Goal: Task Accomplishment & Management: Manage account settings

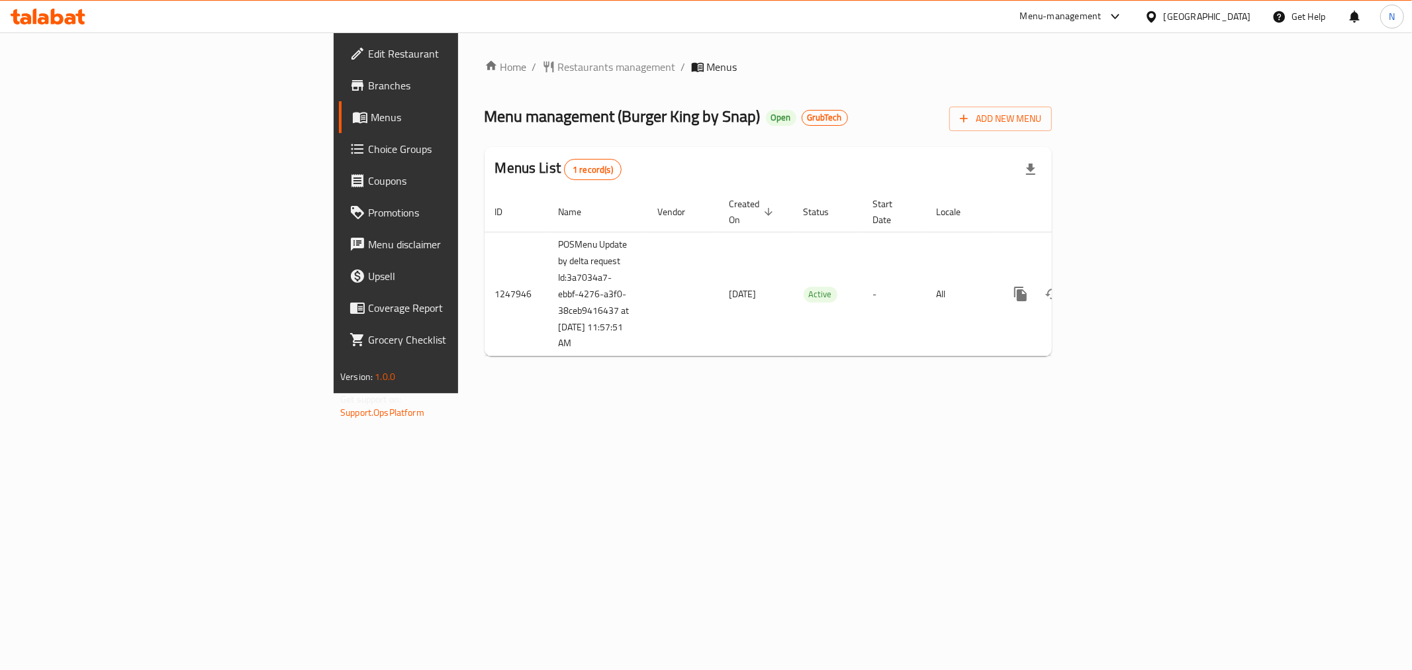
drag, startPoint x: 852, startPoint y: 102, endPoint x: 982, endPoint y: 179, distance: 151.7
click at [852, 102] on div "Menu management ( Burger King by Snap ) Open GrubTech Add New Menu" at bounding box center [768, 116] width 567 height 30
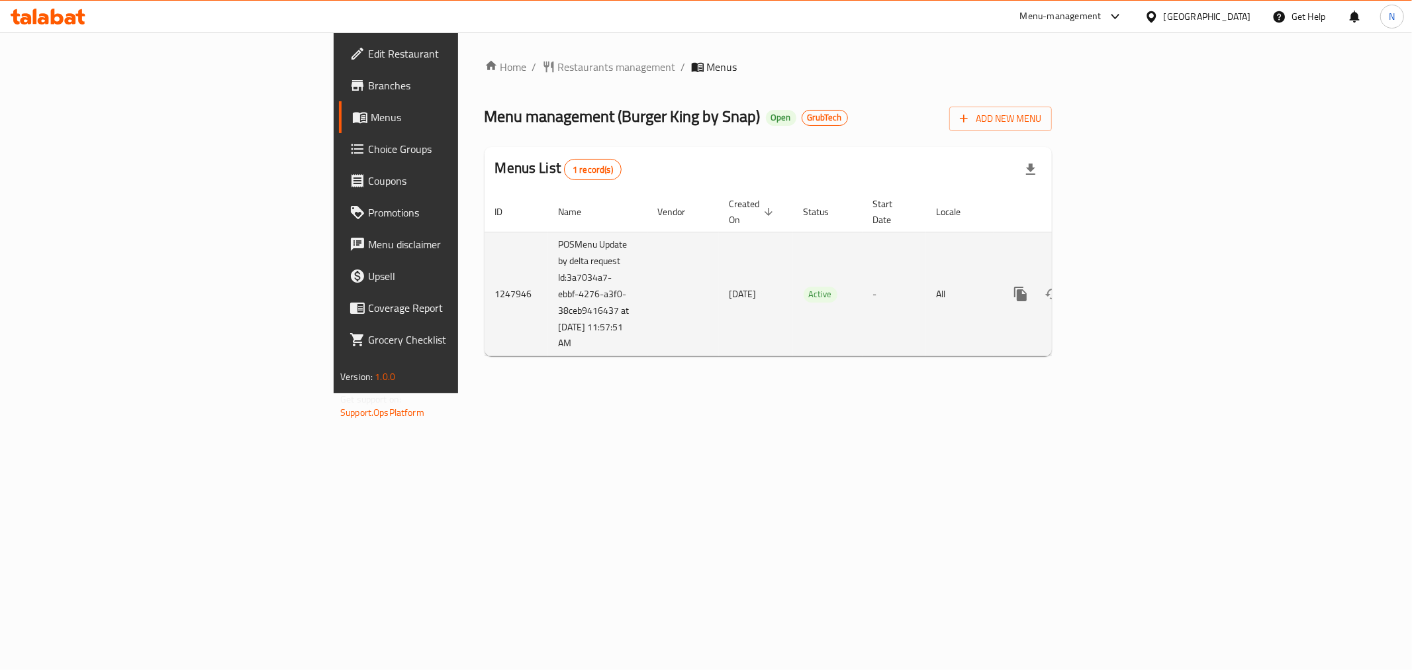
click at [1124, 286] on icon "enhanced table" at bounding box center [1116, 294] width 16 height 16
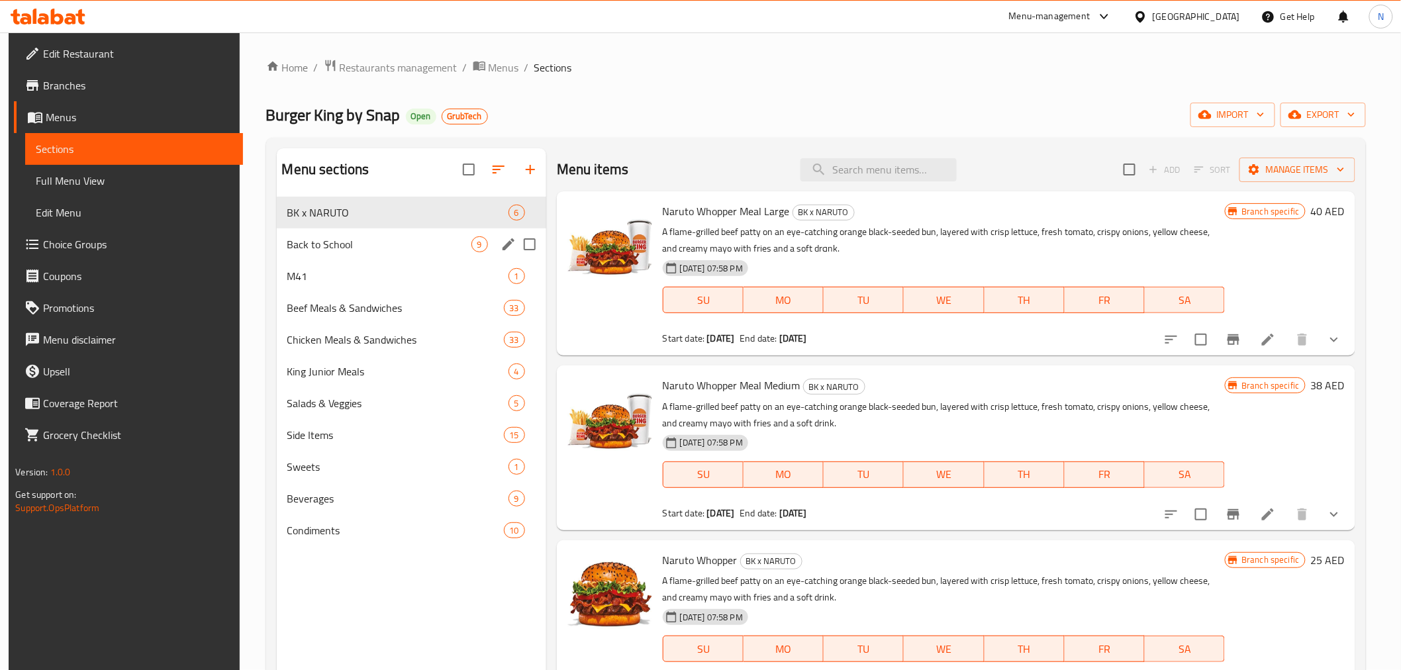
click at [412, 235] on div "Back to School 9" at bounding box center [411, 244] width 269 height 32
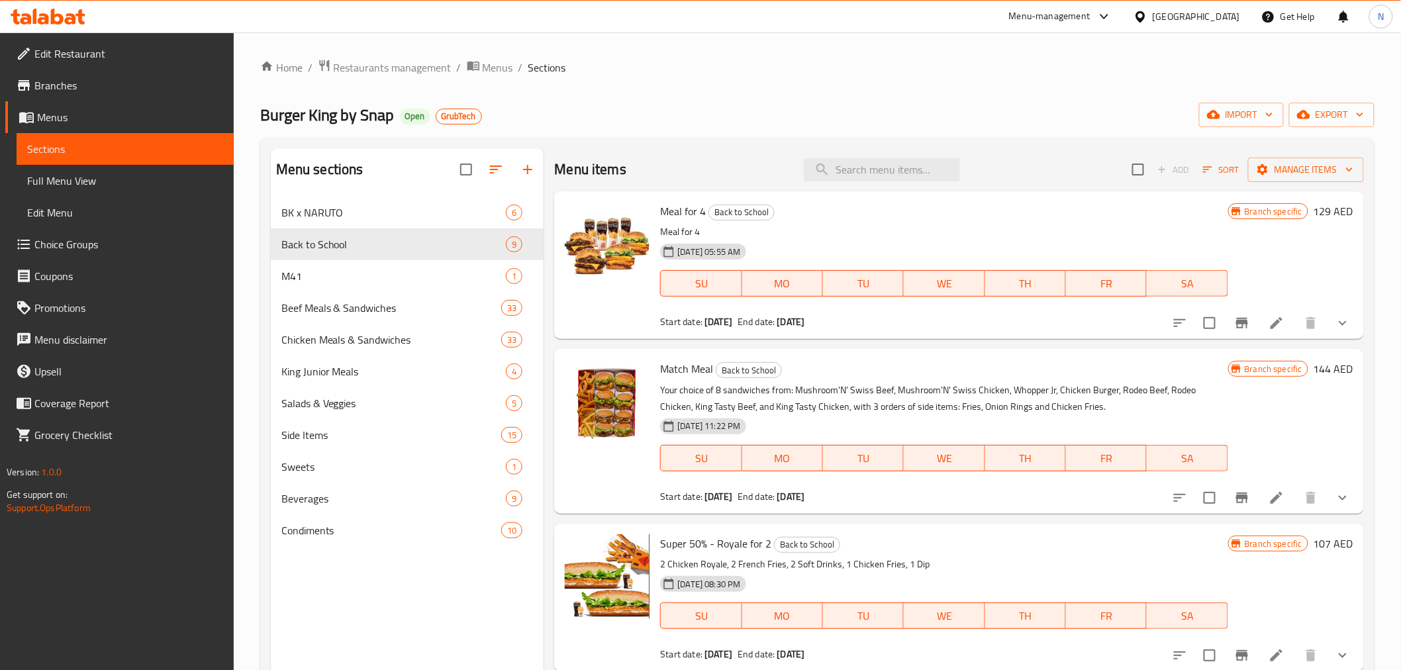
click at [965, 214] on h6 "Meal for 4 Back to School" at bounding box center [943, 211] width 567 height 19
click at [1270, 322] on icon at bounding box center [1276, 323] width 12 height 12
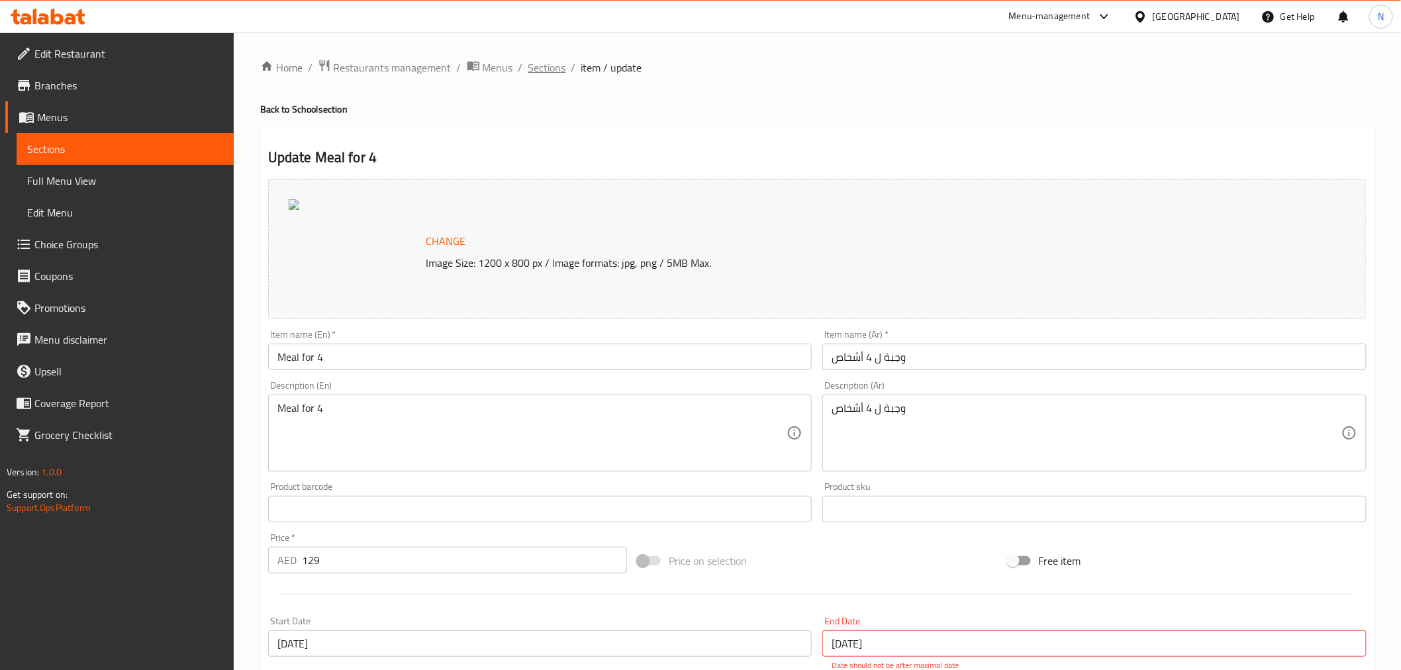
click at [551, 68] on span "Sections" at bounding box center [547, 68] width 38 height 16
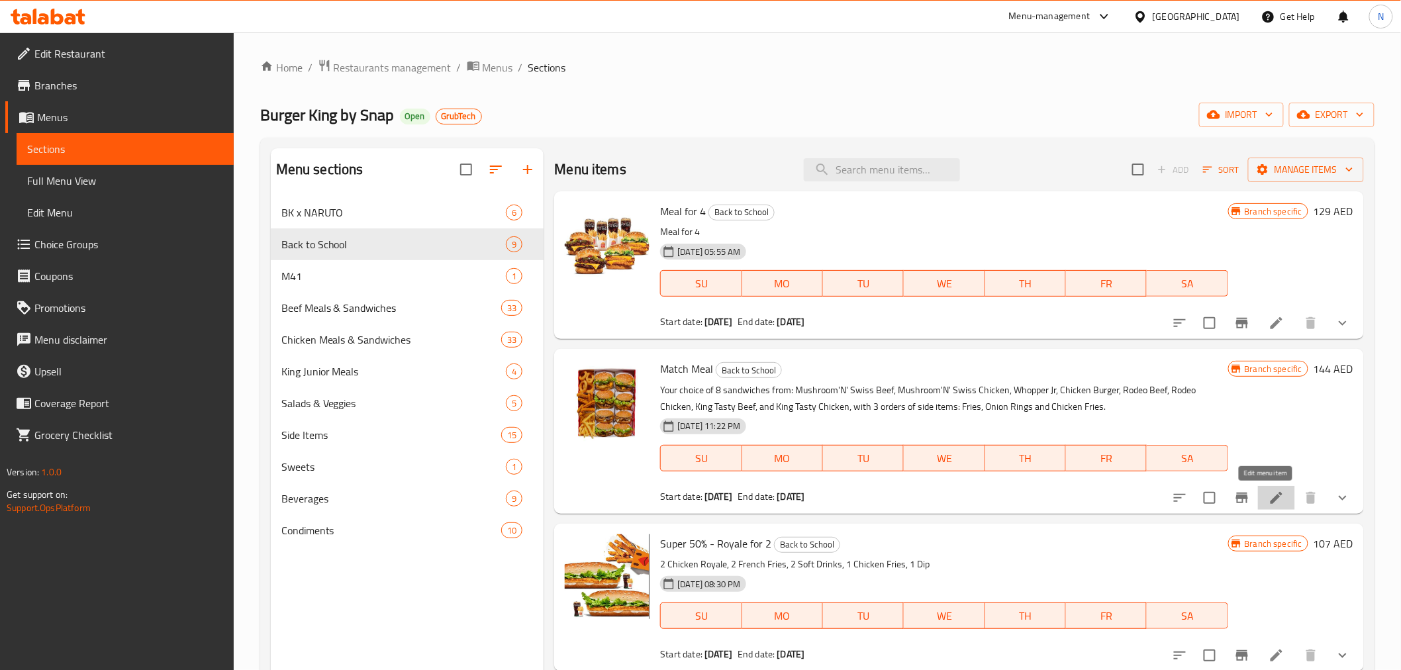
click at [1272, 497] on icon at bounding box center [1276, 498] width 16 height 16
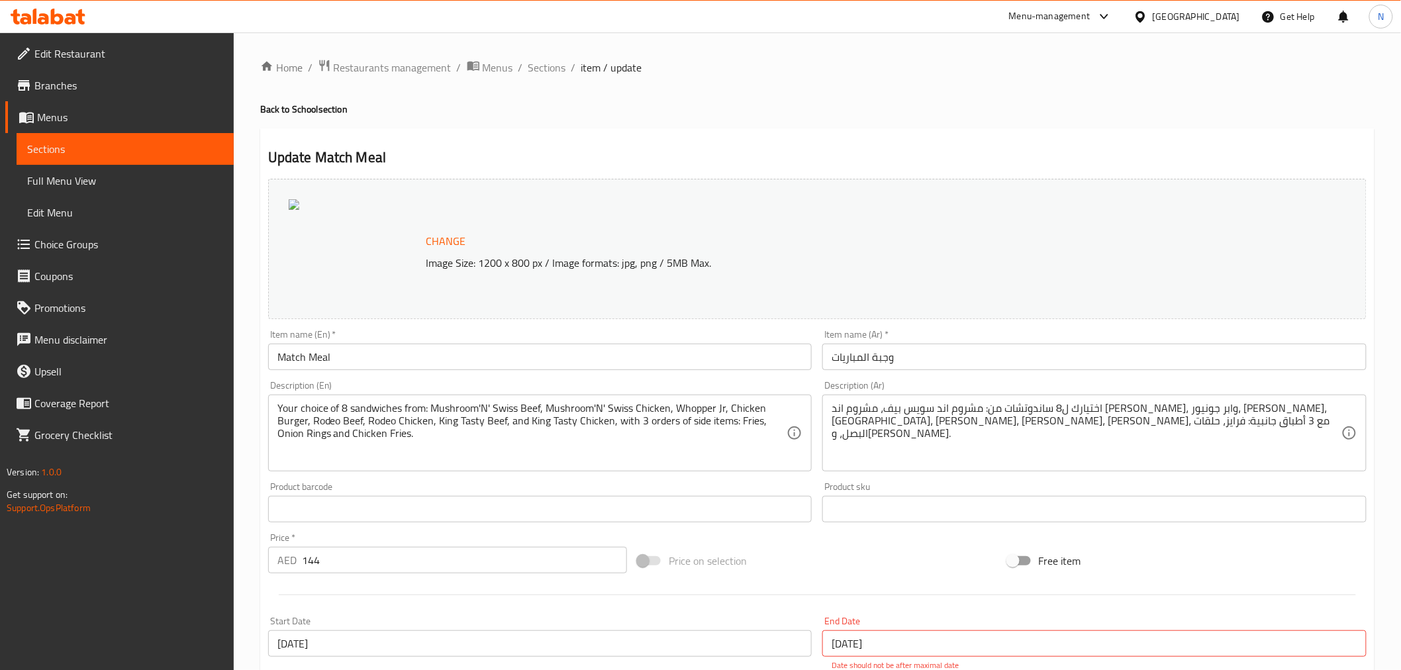
drag, startPoint x: 554, startPoint y: 71, endPoint x: 573, endPoint y: 96, distance: 31.6
click at [554, 71] on span "Sections" at bounding box center [547, 68] width 38 height 16
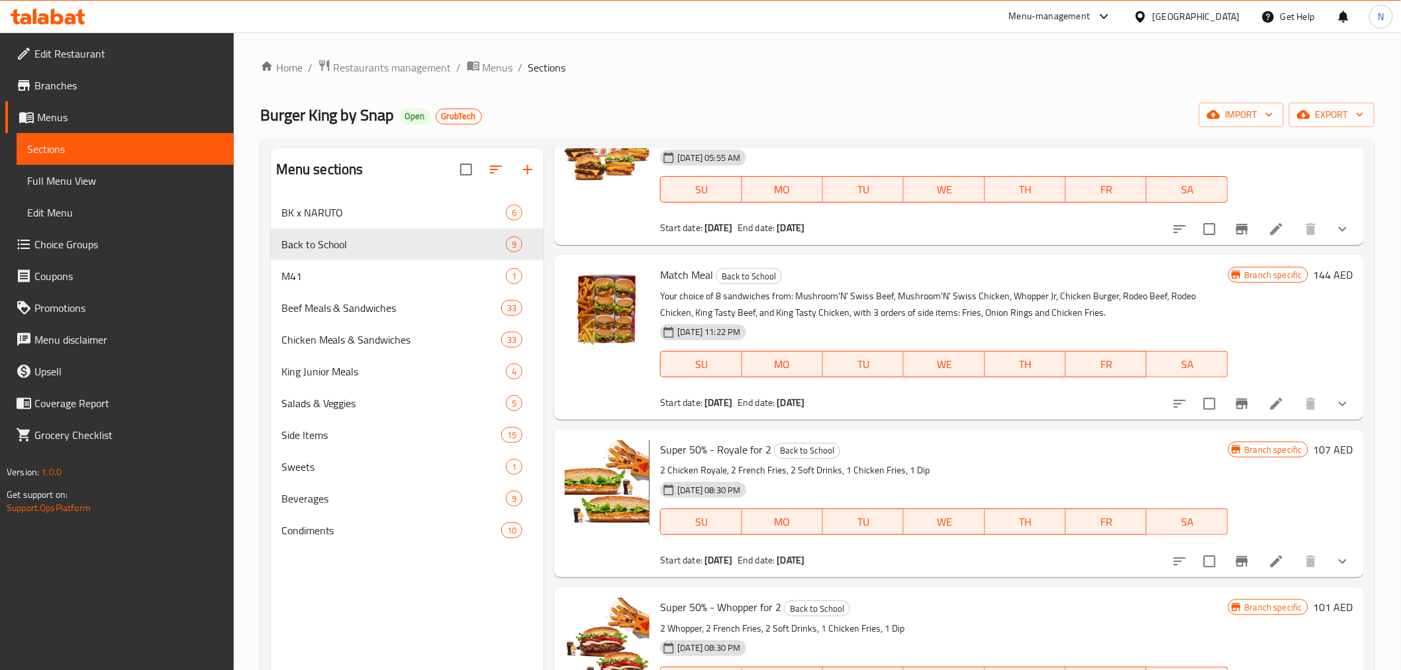
scroll to position [220, 0]
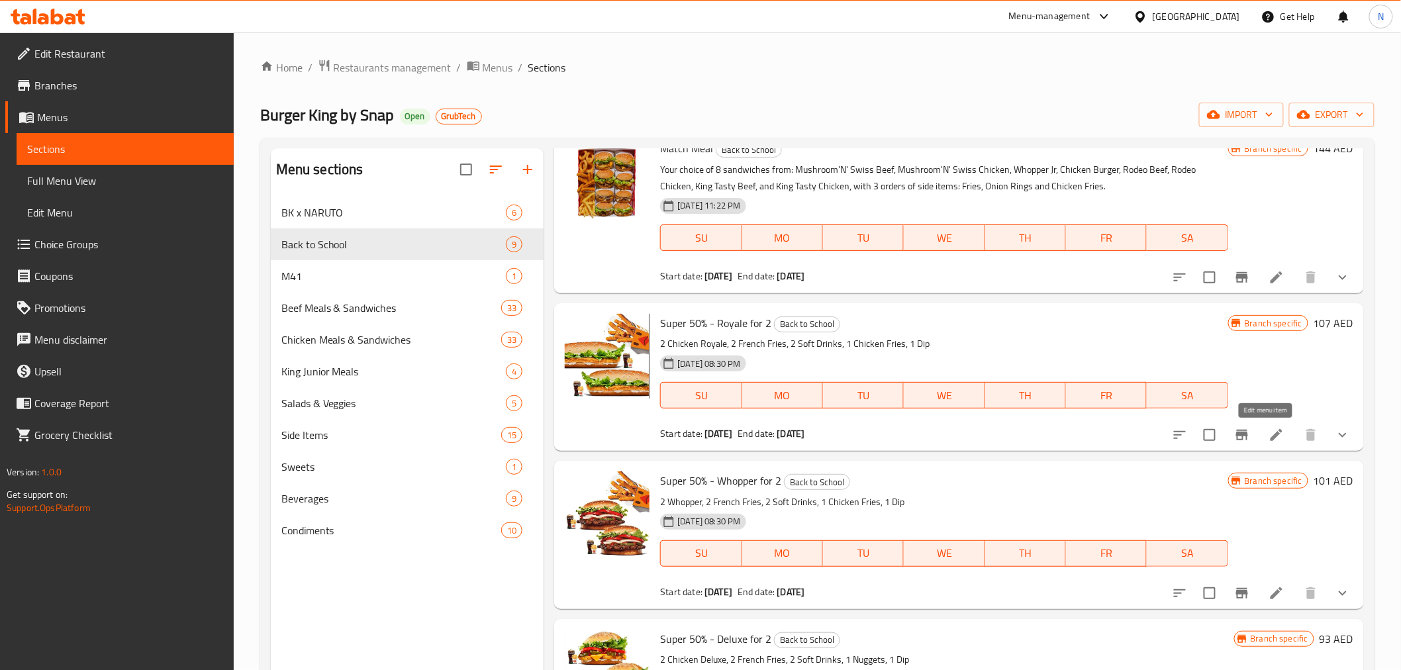
click at [1272, 427] on icon at bounding box center [1276, 435] width 16 height 16
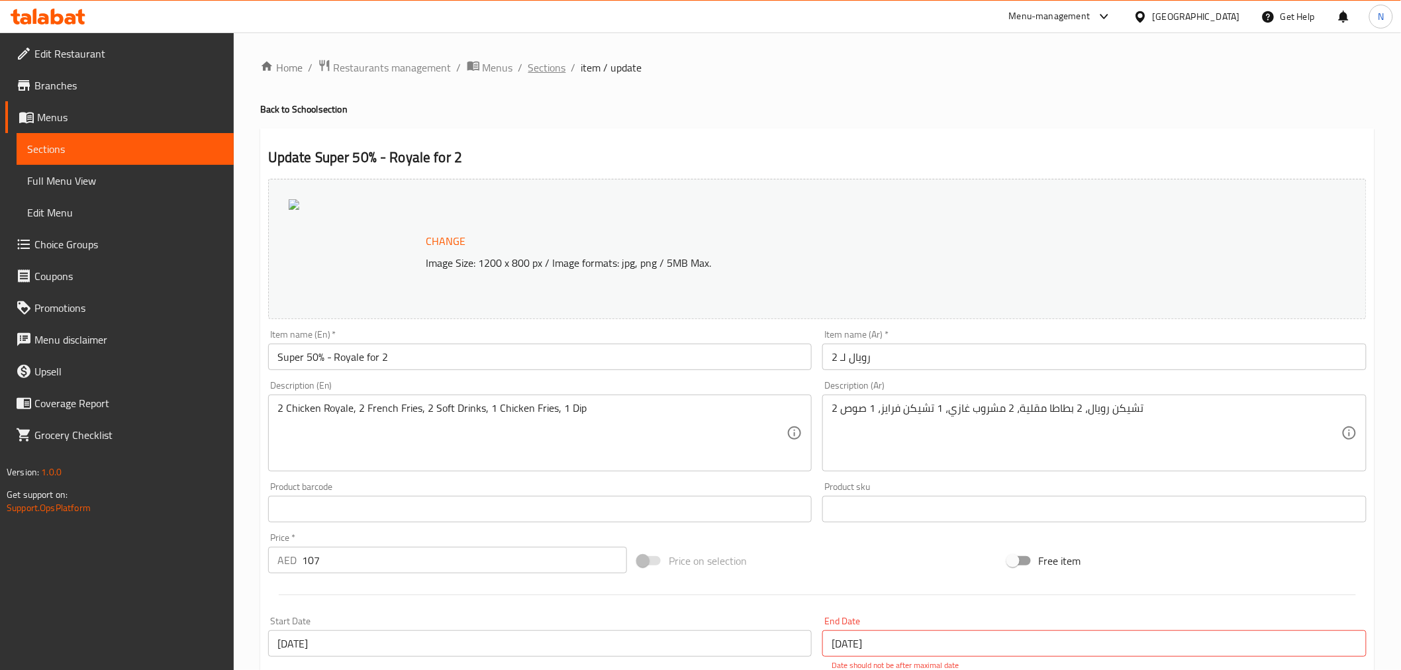
click at [539, 68] on span "Sections" at bounding box center [547, 68] width 38 height 16
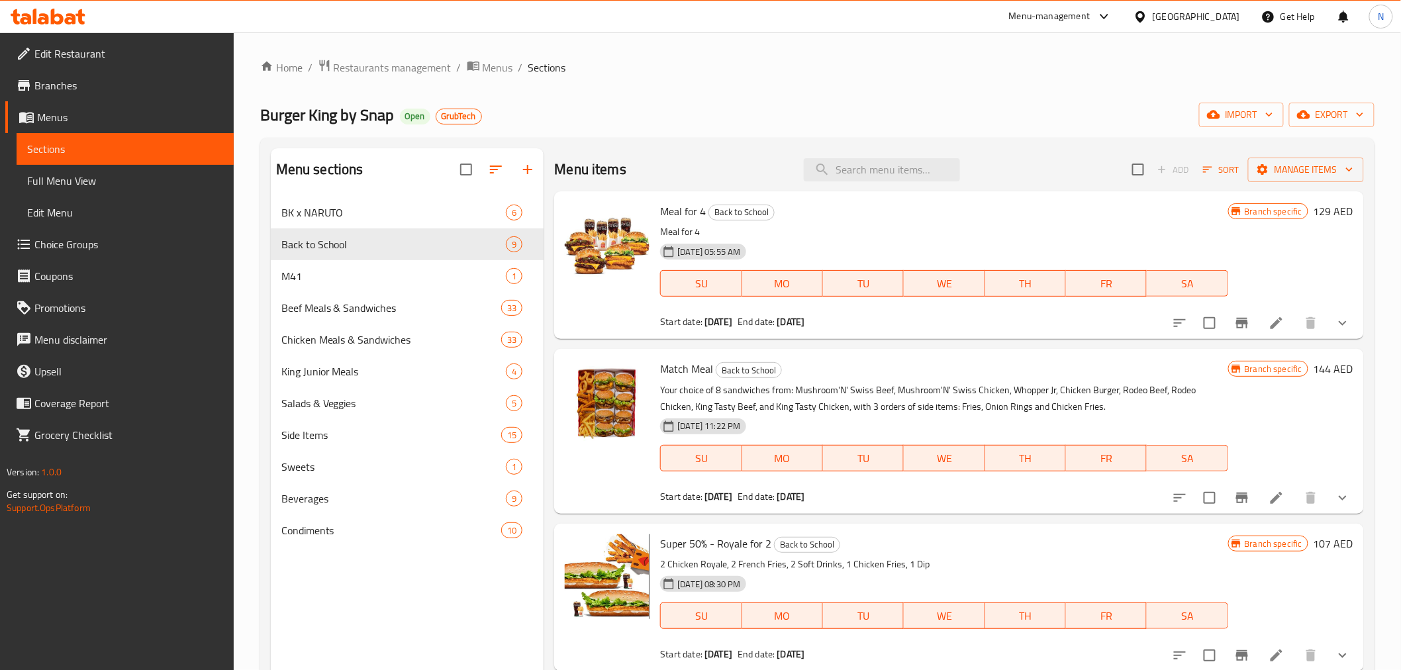
scroll to position [185, 0]
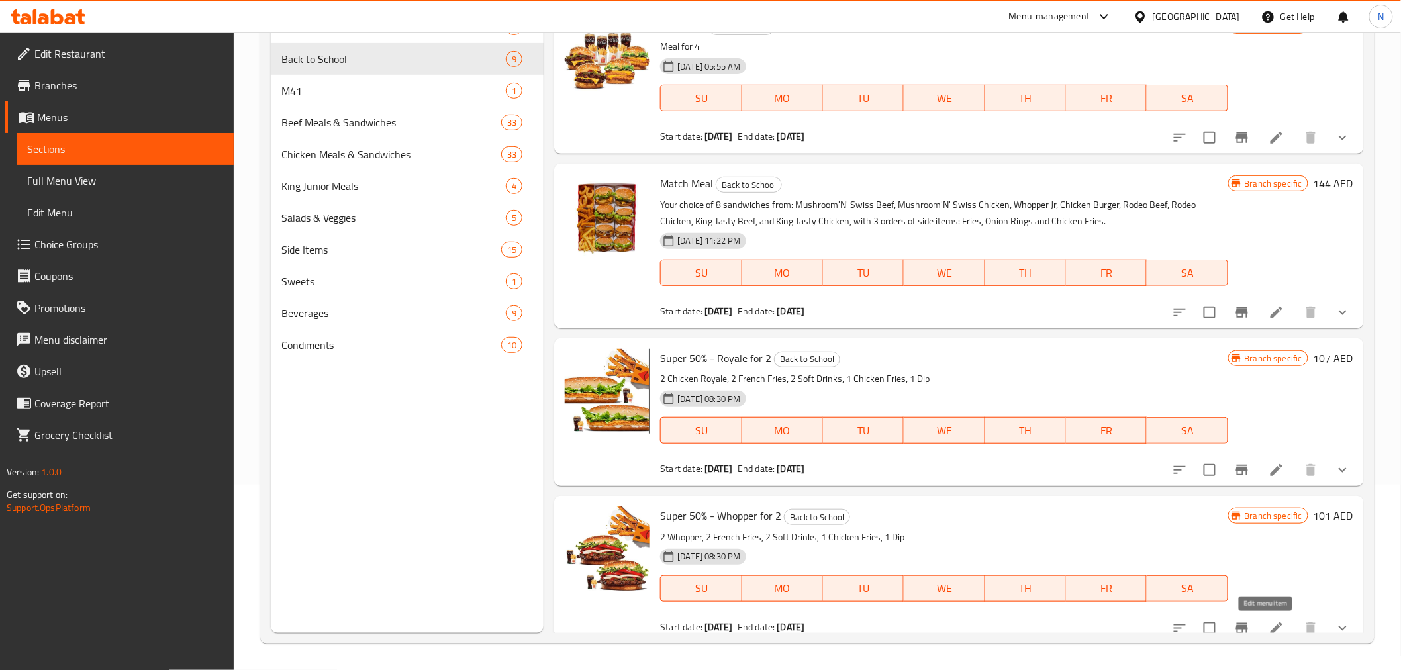
click at [1270, 627] on icon at bounding box center [1276, 628] width 12 height 12
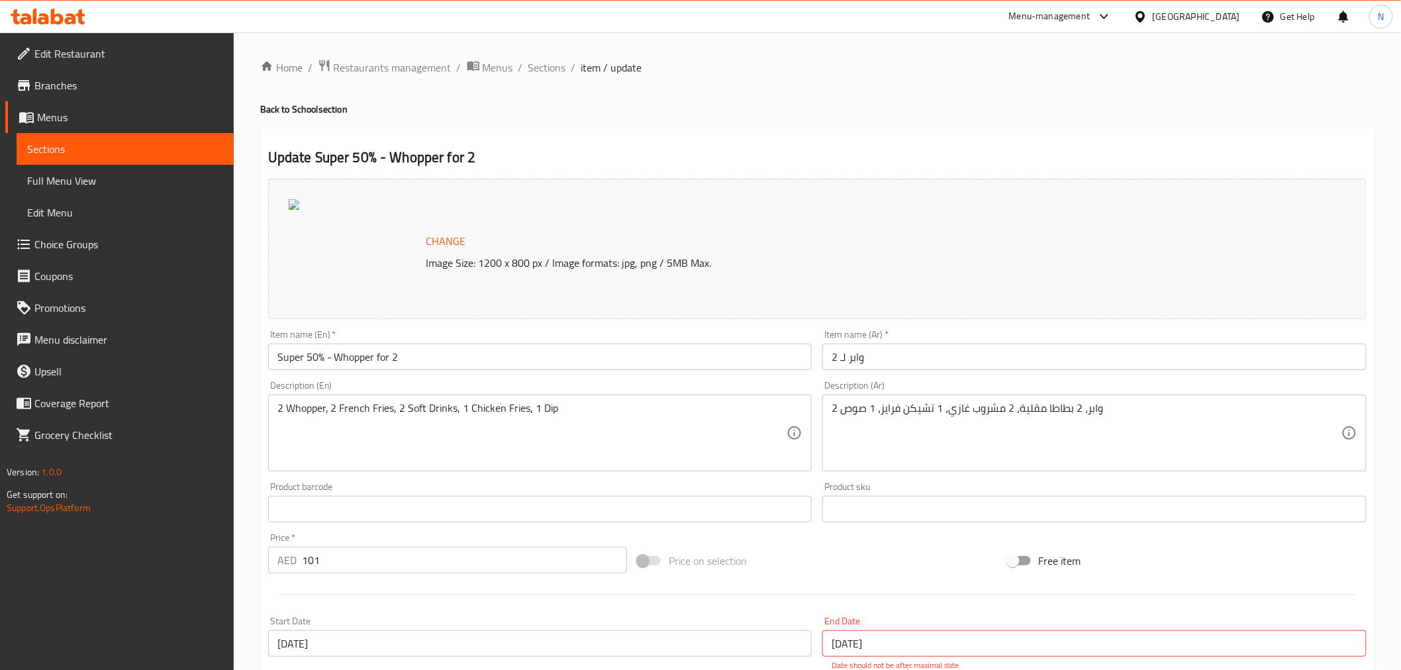
drag, startPoint x: 538, startPoint y: 70, endPoint x: 573, endPoint y: 135, distance: 74.3
click at [538, 70] on span "Sections" at bounding box center [547, 68] width 38 height 16
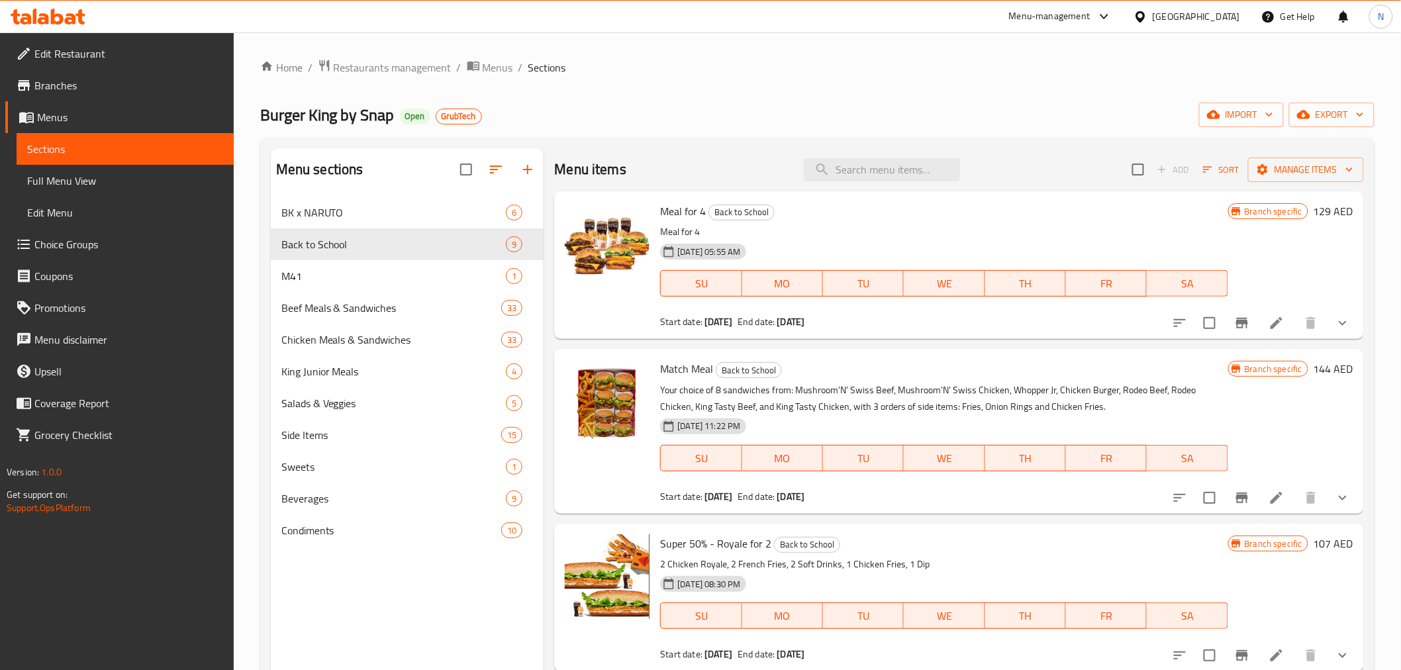
scroll to position [375, 0]
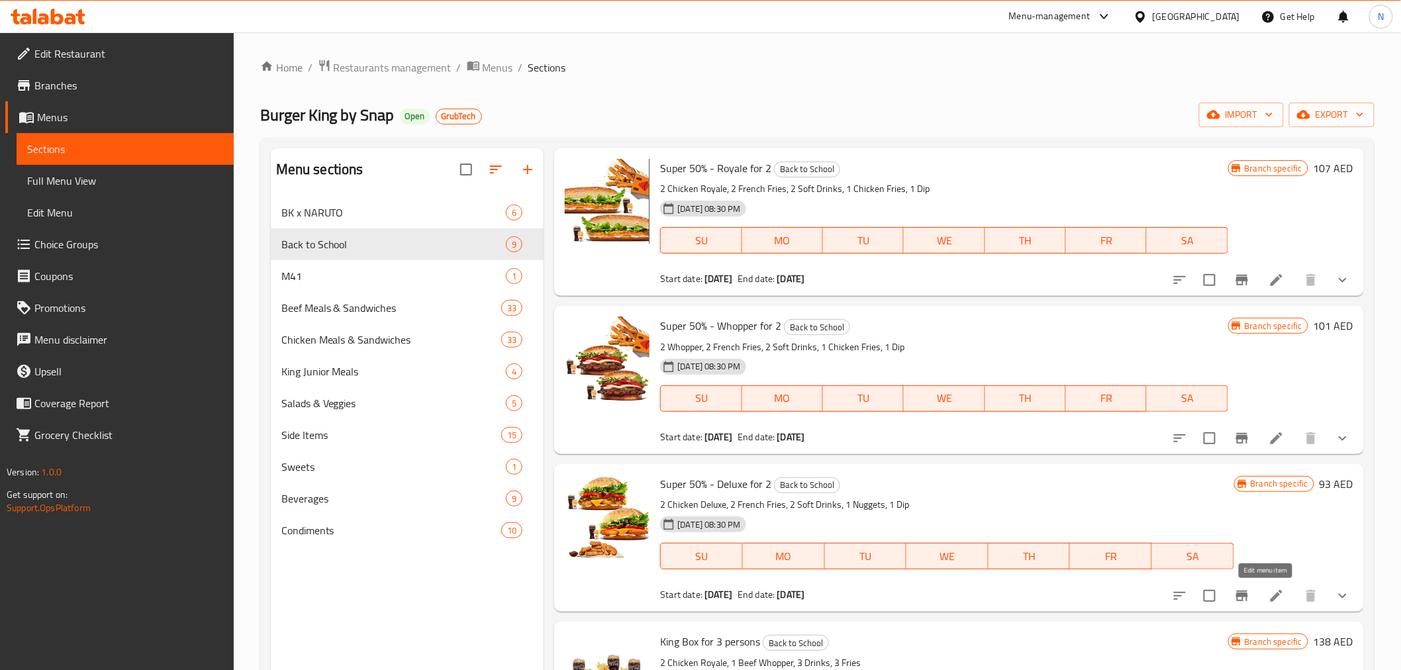
click at [1270, 592] on icon at bounding box center [1276, 596] width 12 height 12
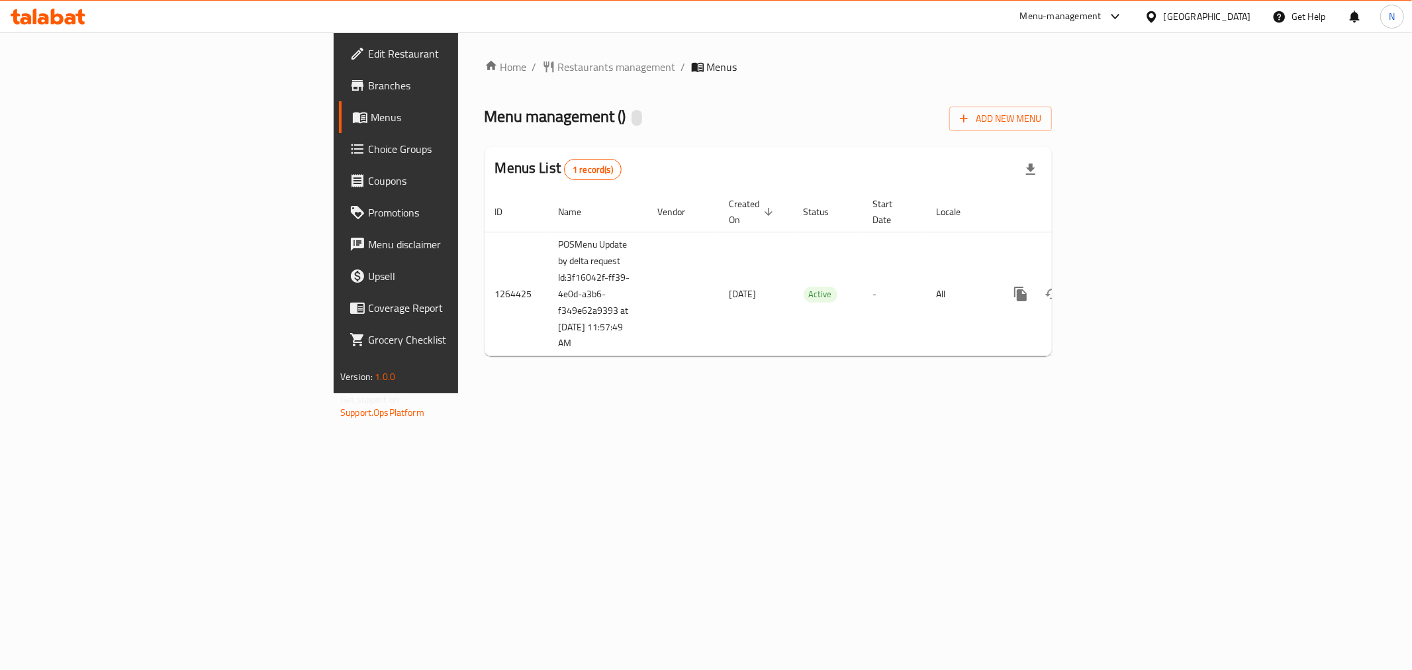
click at [1078, 393] on div "Home / Restaurants management / Menus Menu management ( ) Add New Menu Menus Li…" at bounding box center [768, 212] width 620 height 361
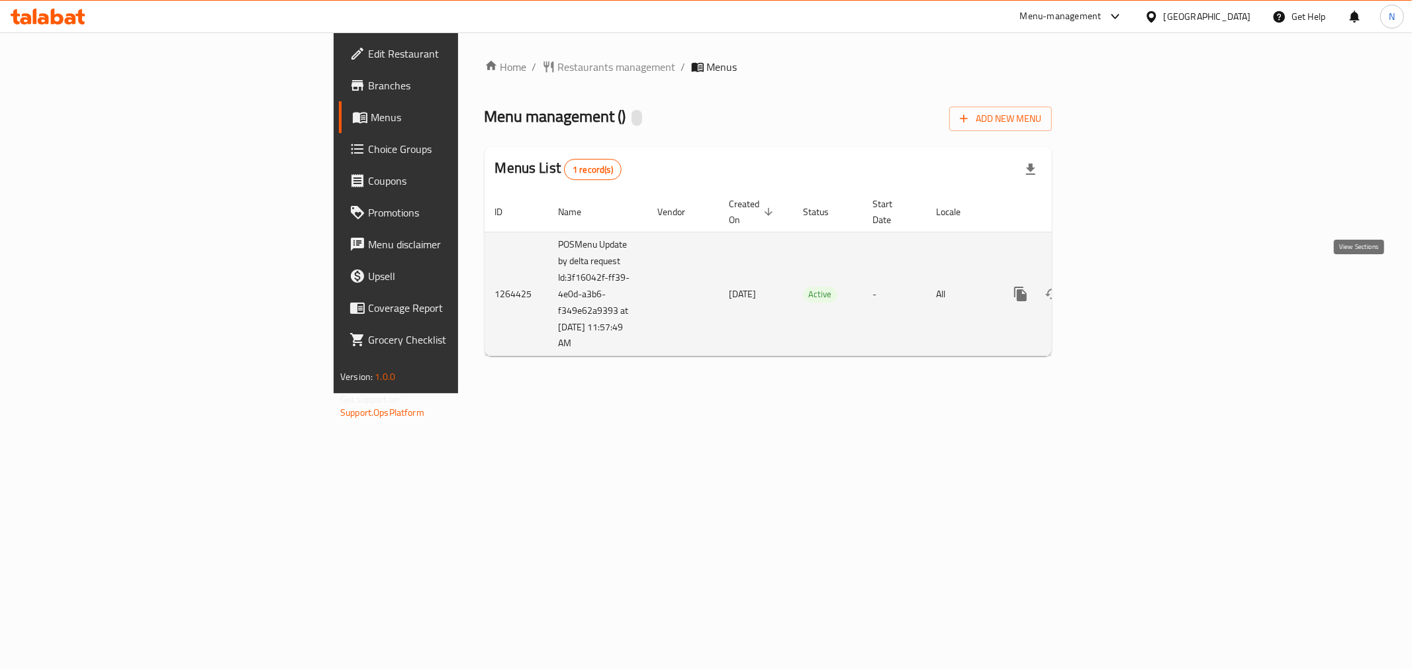
click at [1124, 286] on icon "enhanced table" at bounding box center [1116, 294] width 16 height 16
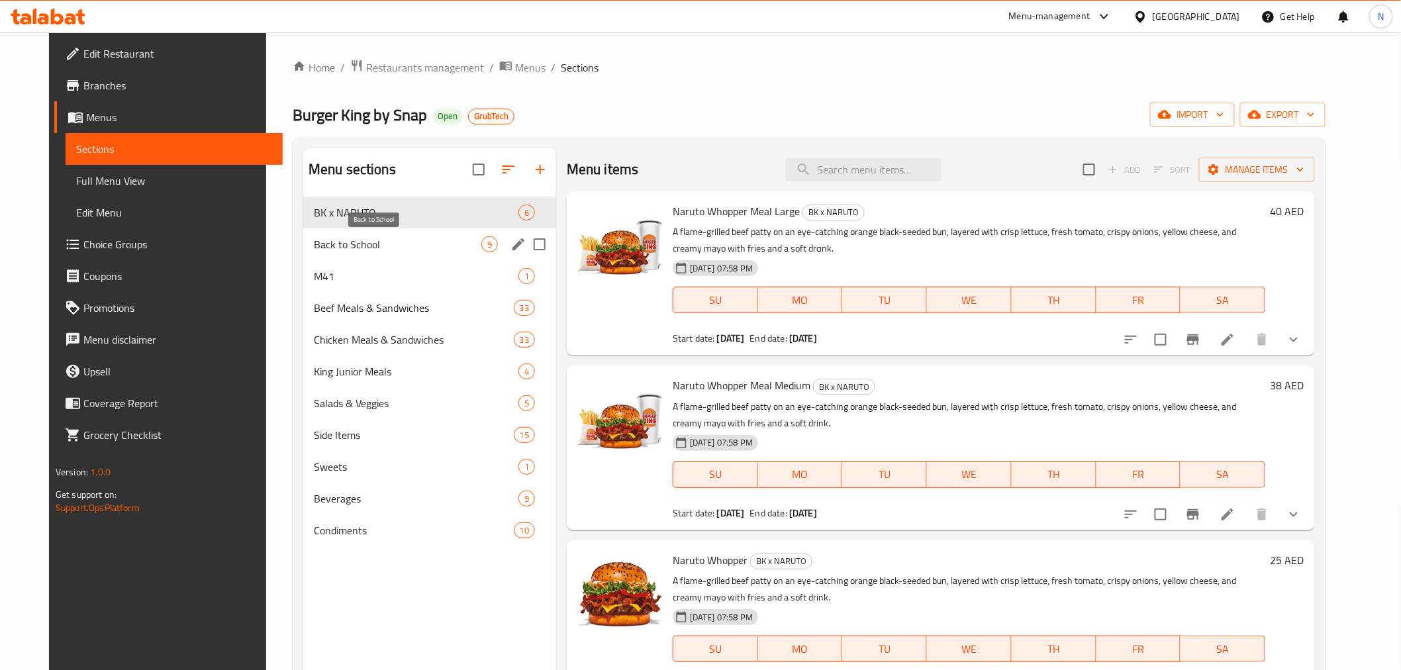
click at [392, 248] on span "Back to School" at bounding box center [397, 244] width 167 height 16
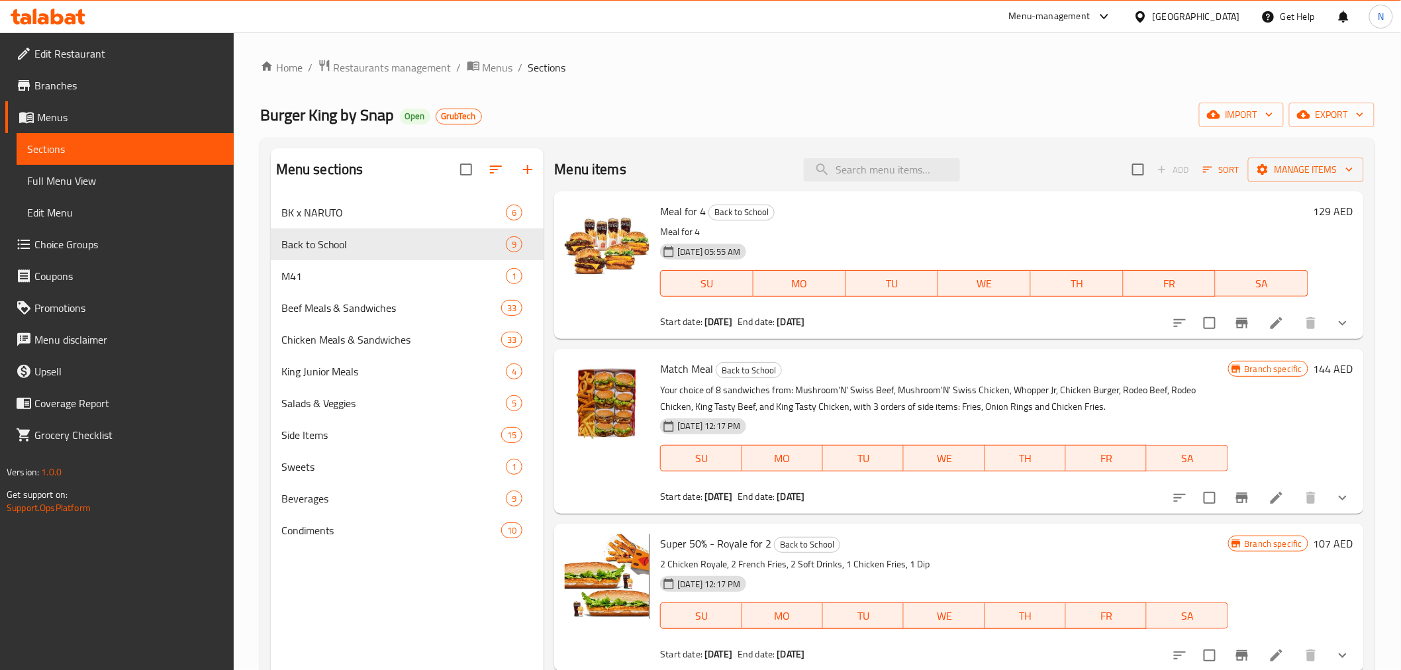
click at [1268, 316] on icon at bounding box center [1276, 323] width 16 height 16
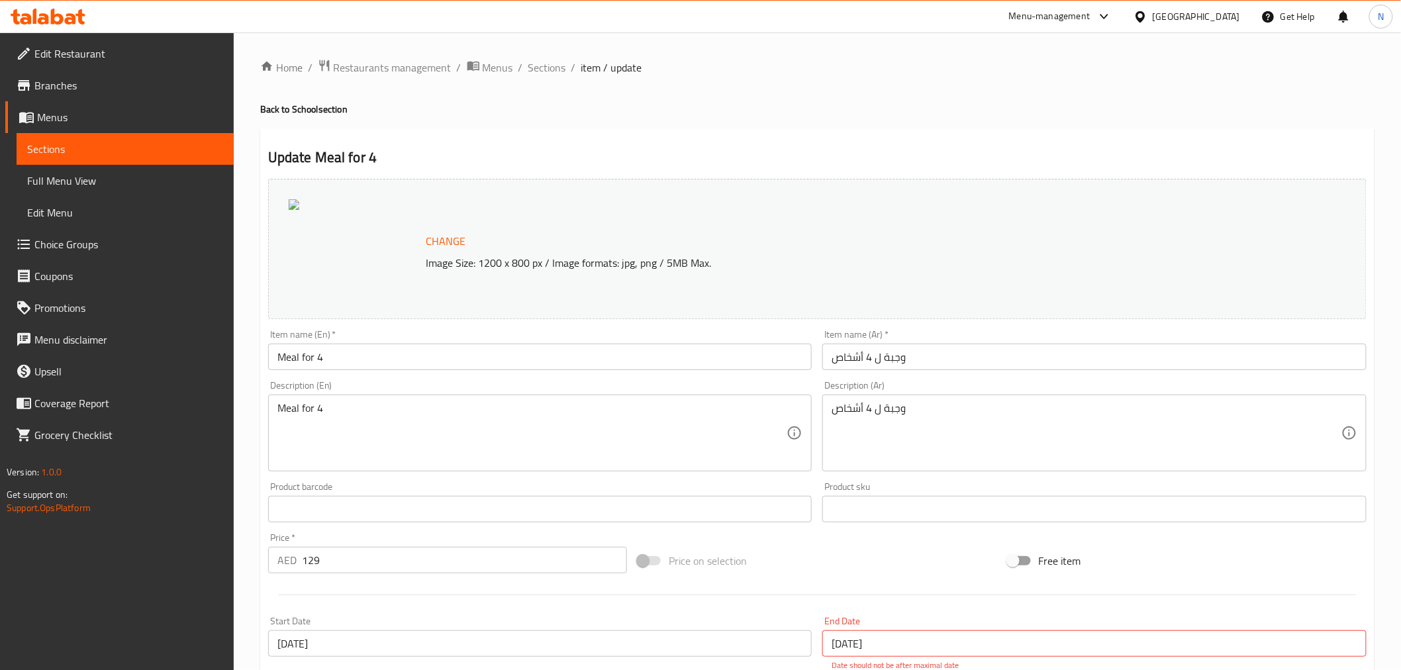
drag, startPoint x: 554, startPoint y: 71, endPoint x: 606, endPoint y: 95, distance: 57.1
click at [554, 71] on span "Sections" at bounding box center [547, 68] width 38 height 16
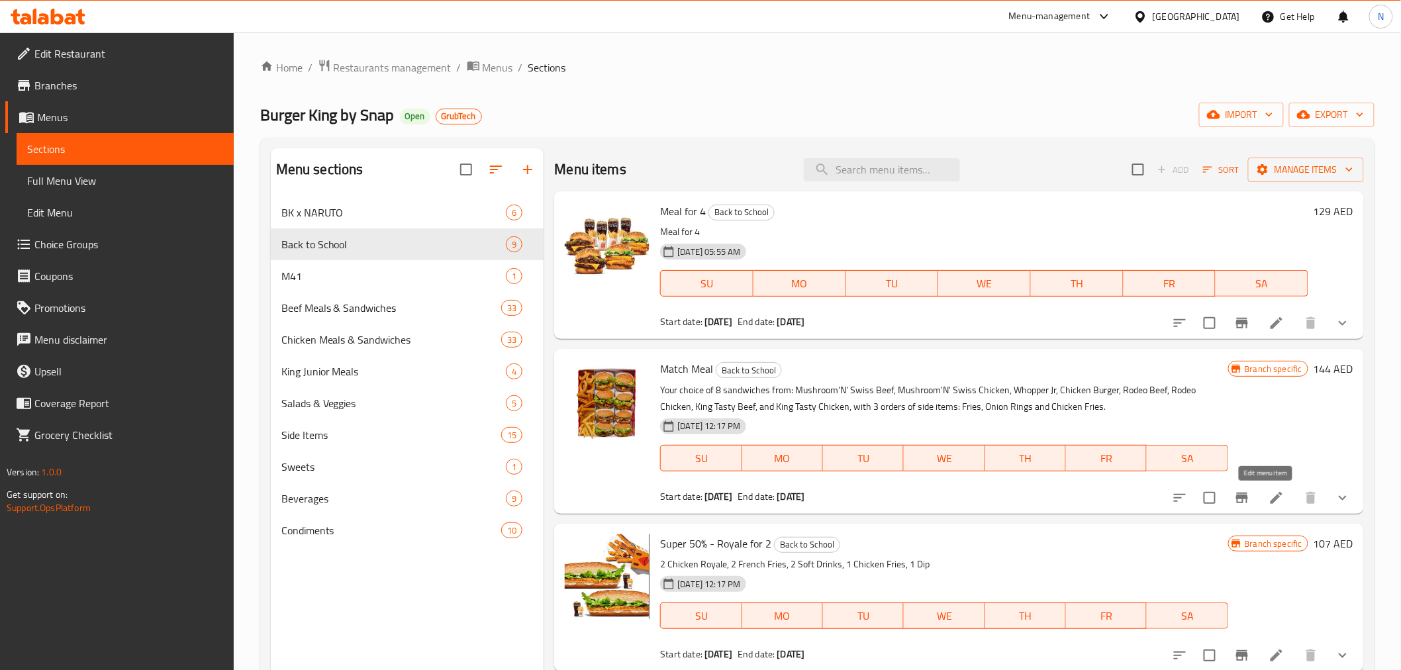
click at [1268, 499] on icon at bounding box center [1276, 498] width 16 height 16
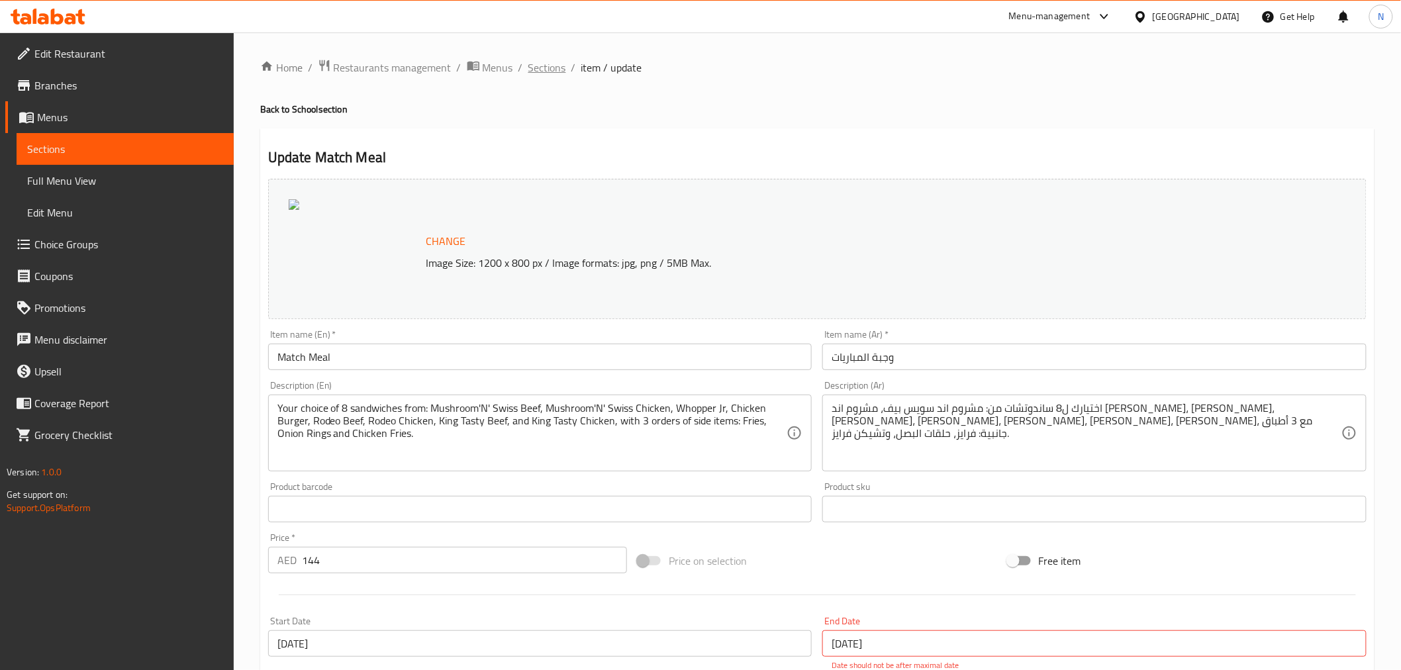
click at [547, 70] on span "Sections" at bounding box center [547, 68] width 38 height 16
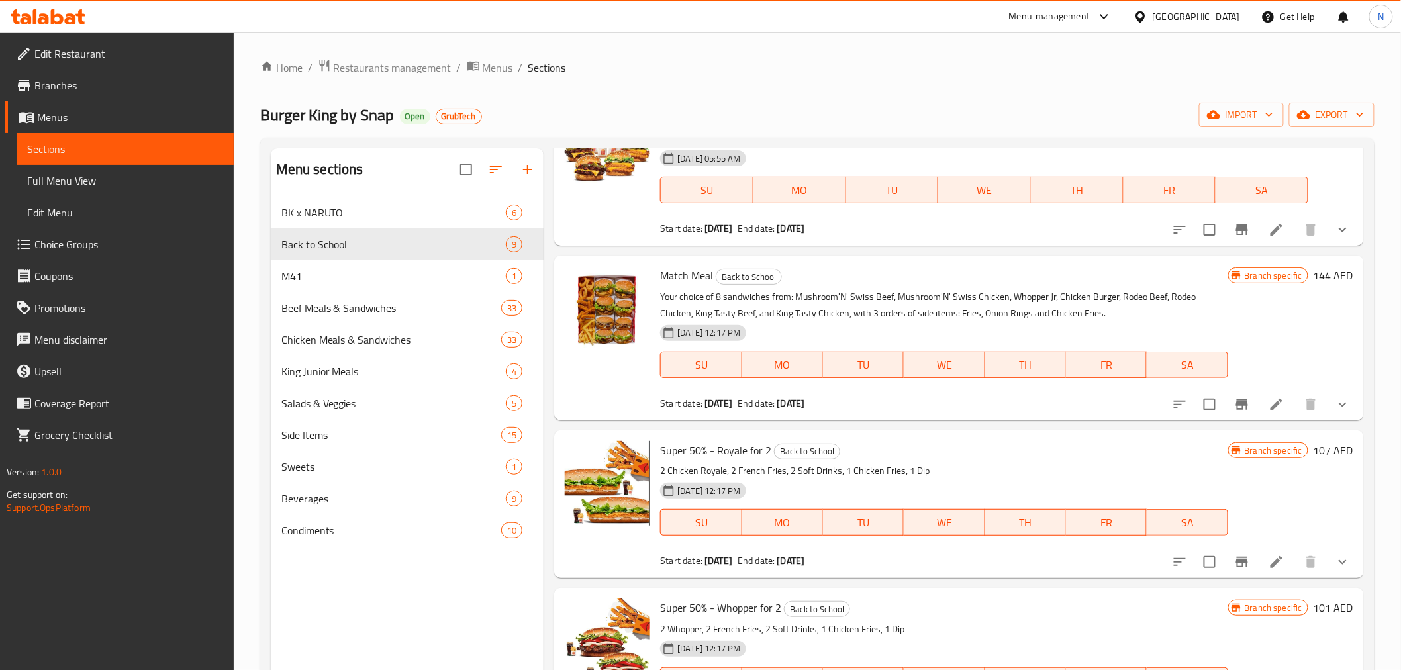
scroll to position [220, 0]
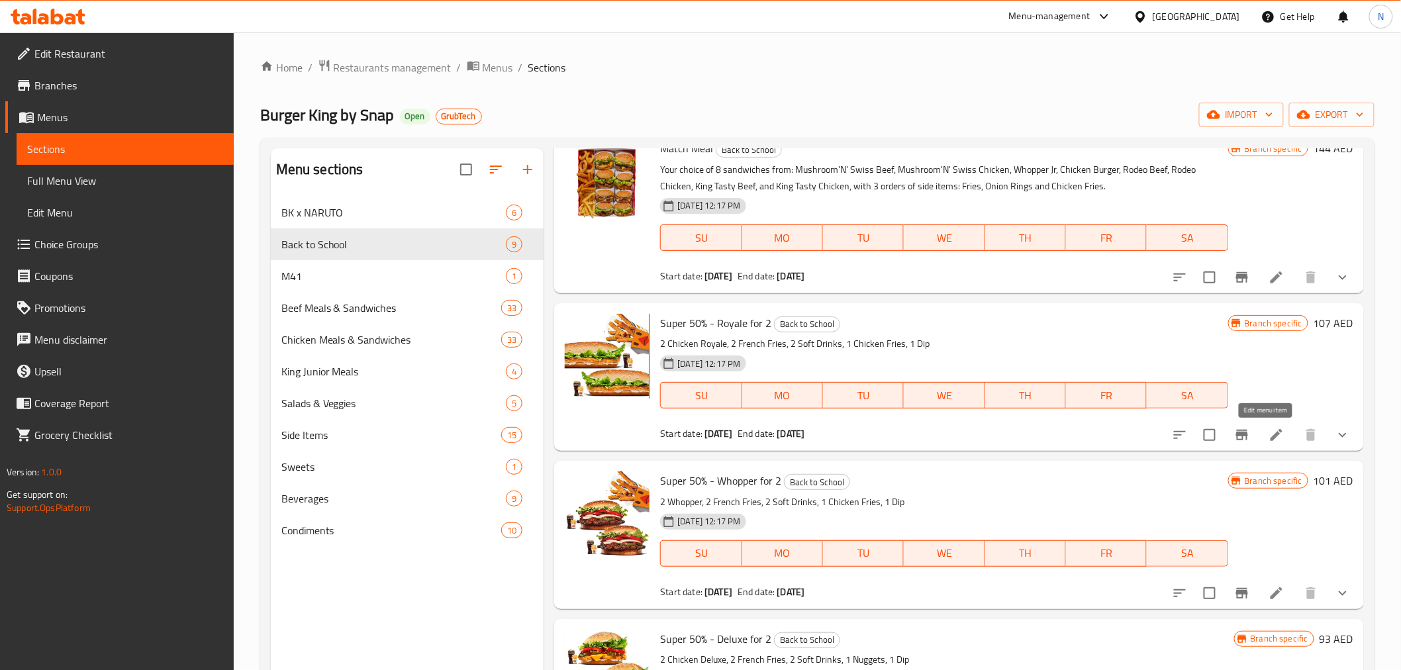
click at [1270, 432] on icon at bounding box center [1276, 435] width 12 height 12
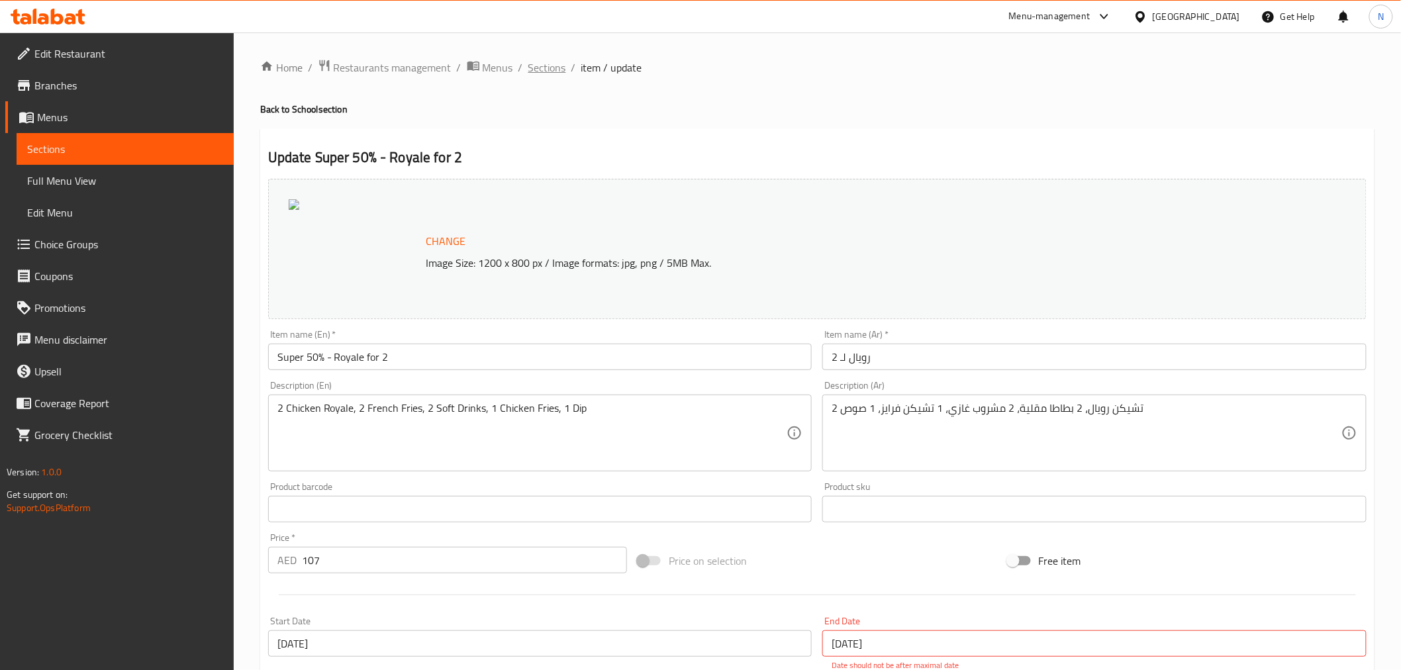
click at [545, 70] on span "Sections" at bounding box center [547, 68] width 38 height 16
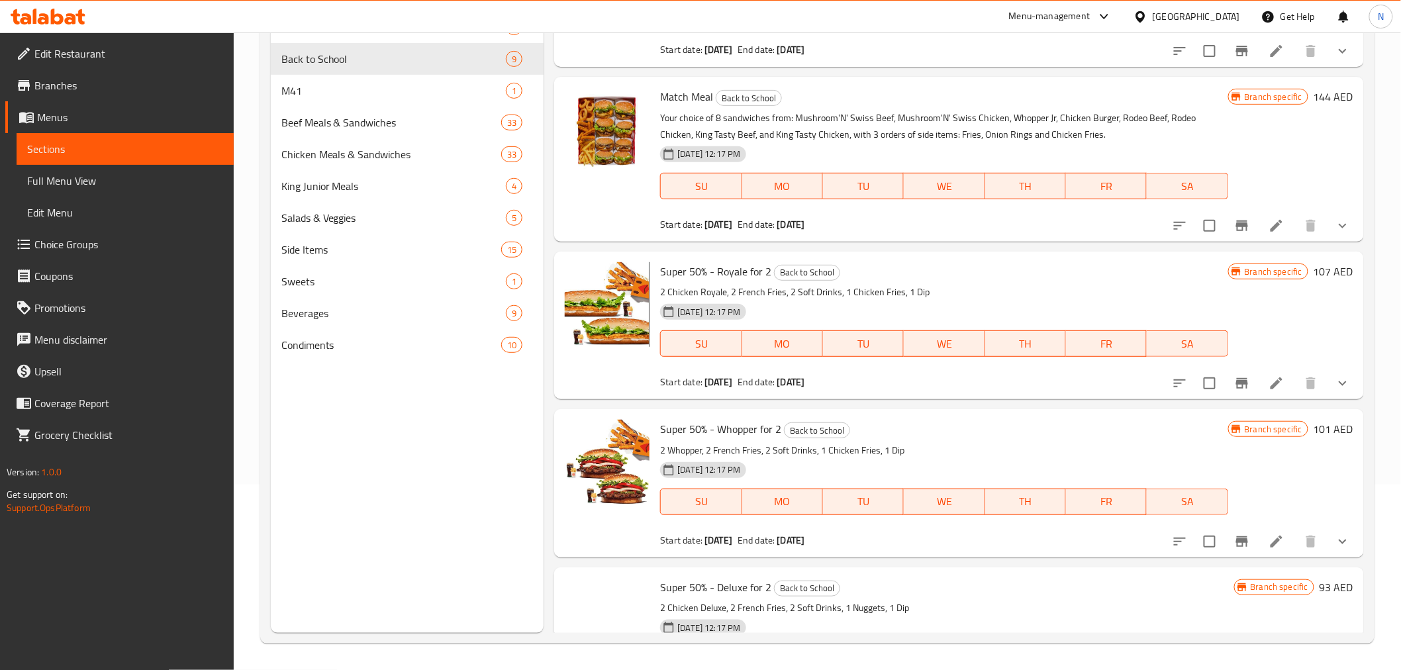
scroll to position [220, 0]
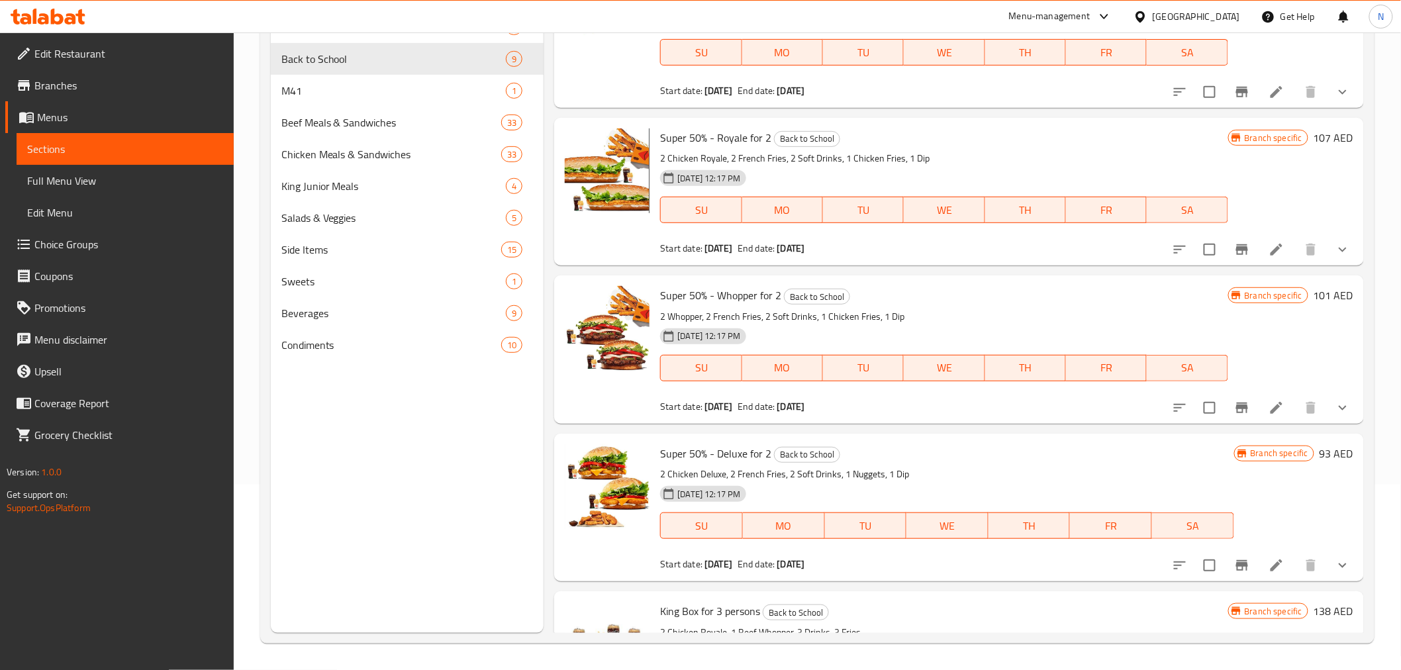
click at [1268, 406] on icon at bounding box center [1276, 408] width 16 height 16
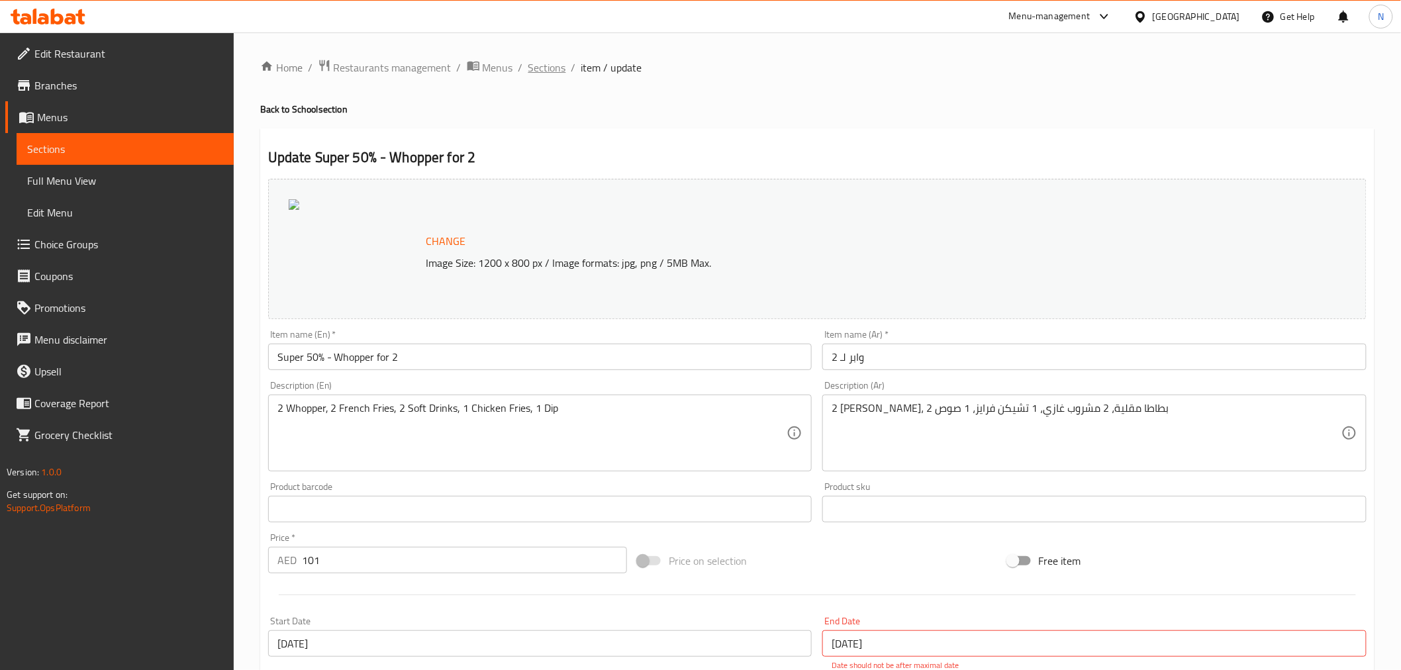
click at [551, 64] on span "Sections" at bounding box center [547, 68] width 38 height 16
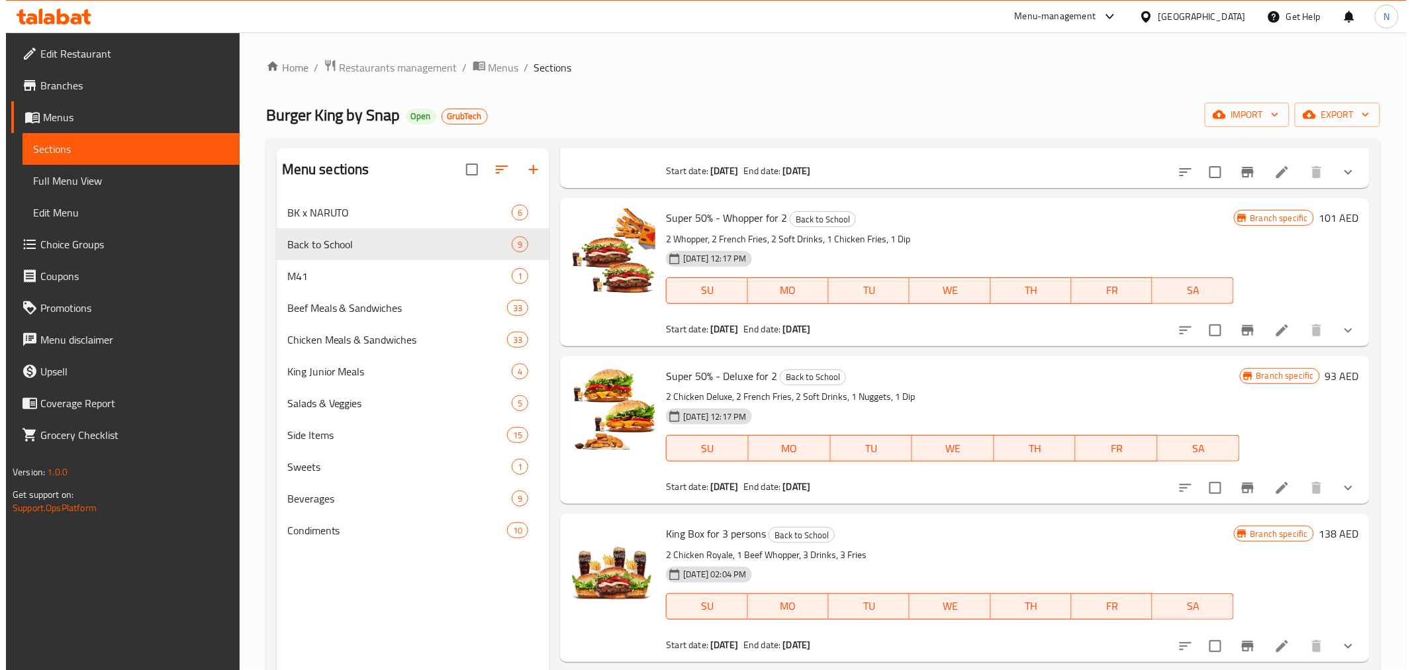
scroll to position [670, 0]
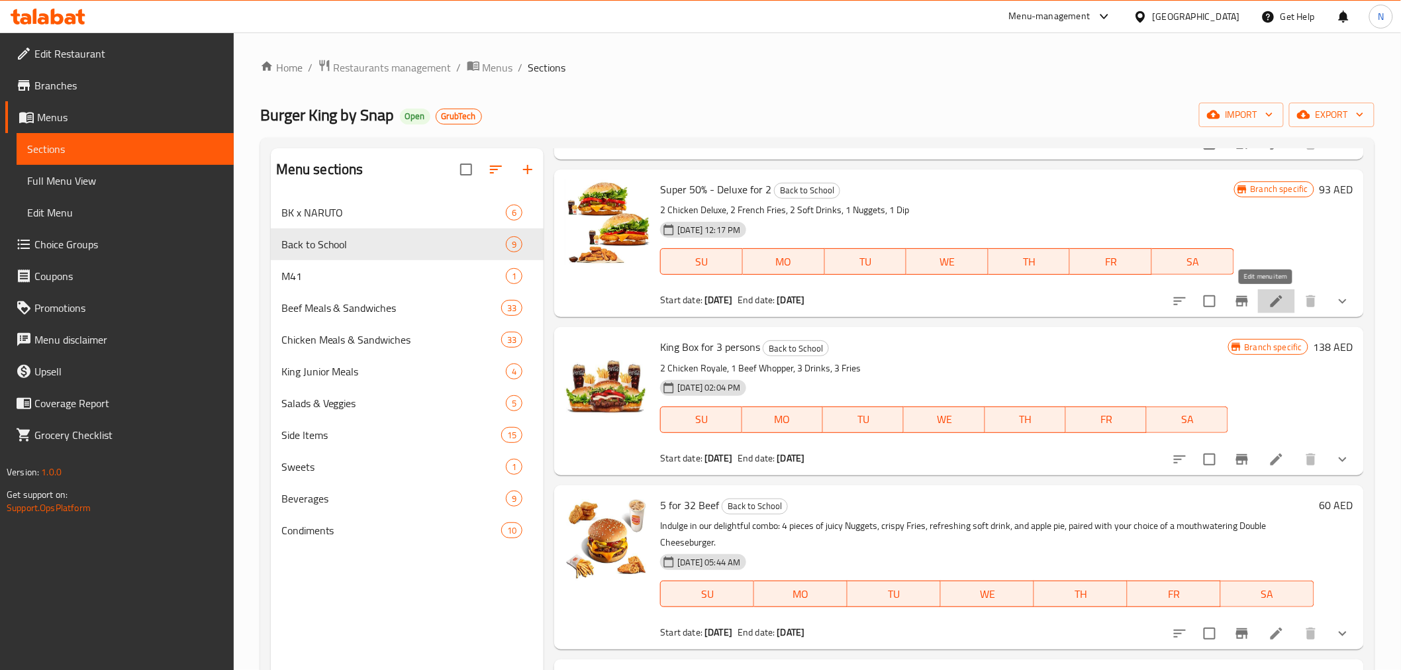
click at [1270, 299] on icon at bounding box center [1276, 301] width 12 height 12
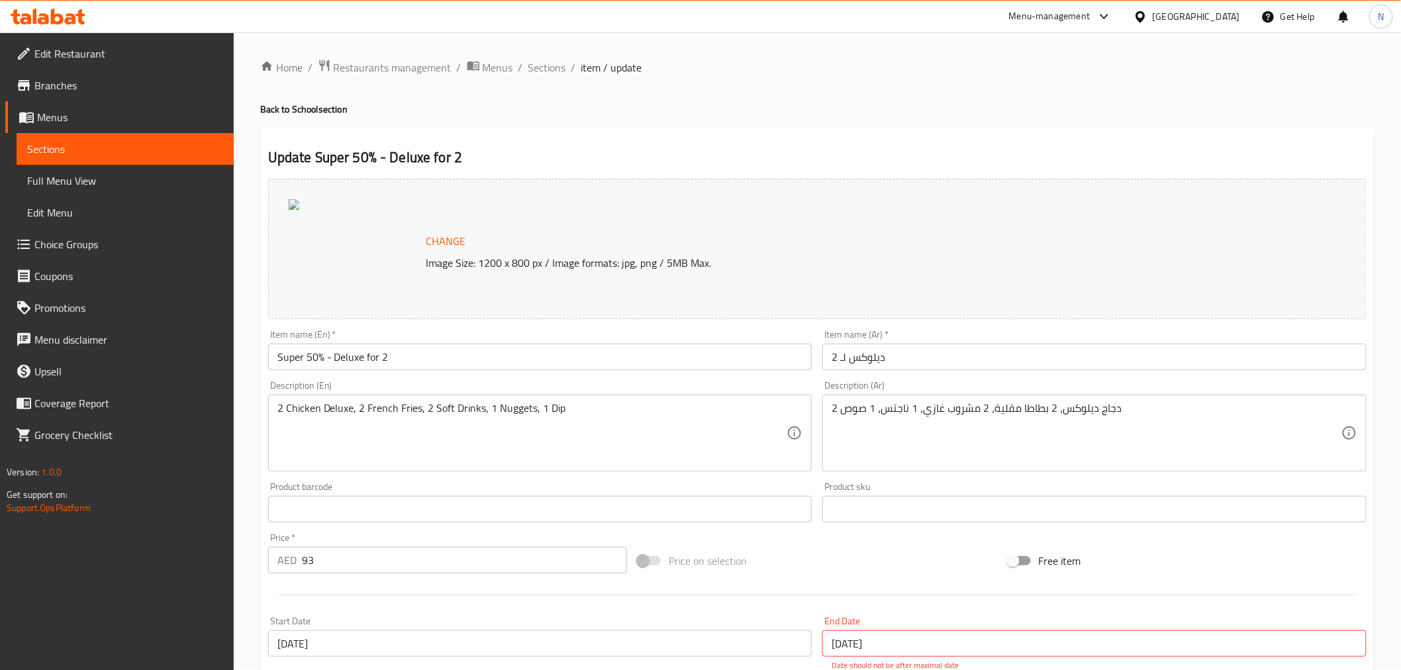
drag, startPoint x: 680, startPoint y: 123, endPoint x: 638, endPoint y: 119, distance: 41.9
click at [680, 122] on div "Home / Restaurants management / Menus / Sections / item / update Back to School…" at bounding box center [817, 501] width 1114 height 884
click at [547, 70] on span "Sections" at bounding box center [547, 68] width 38 height 16
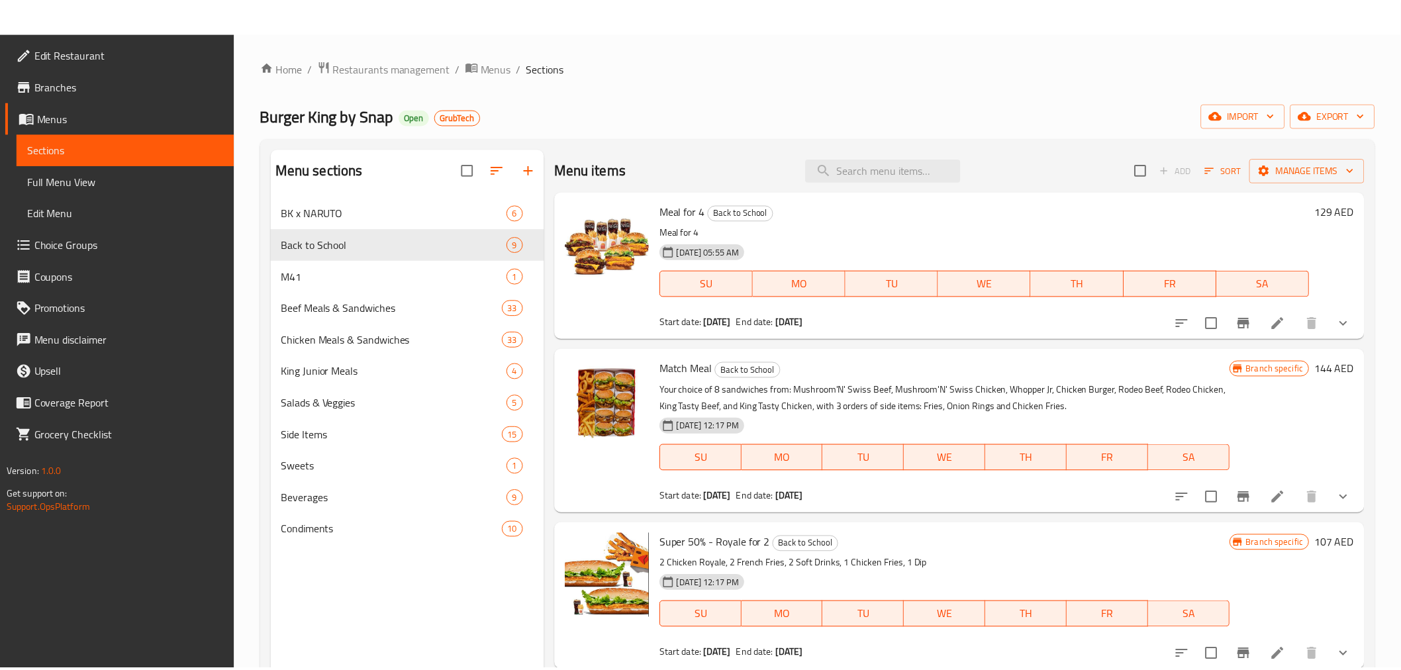
scroll to position [185, 0]
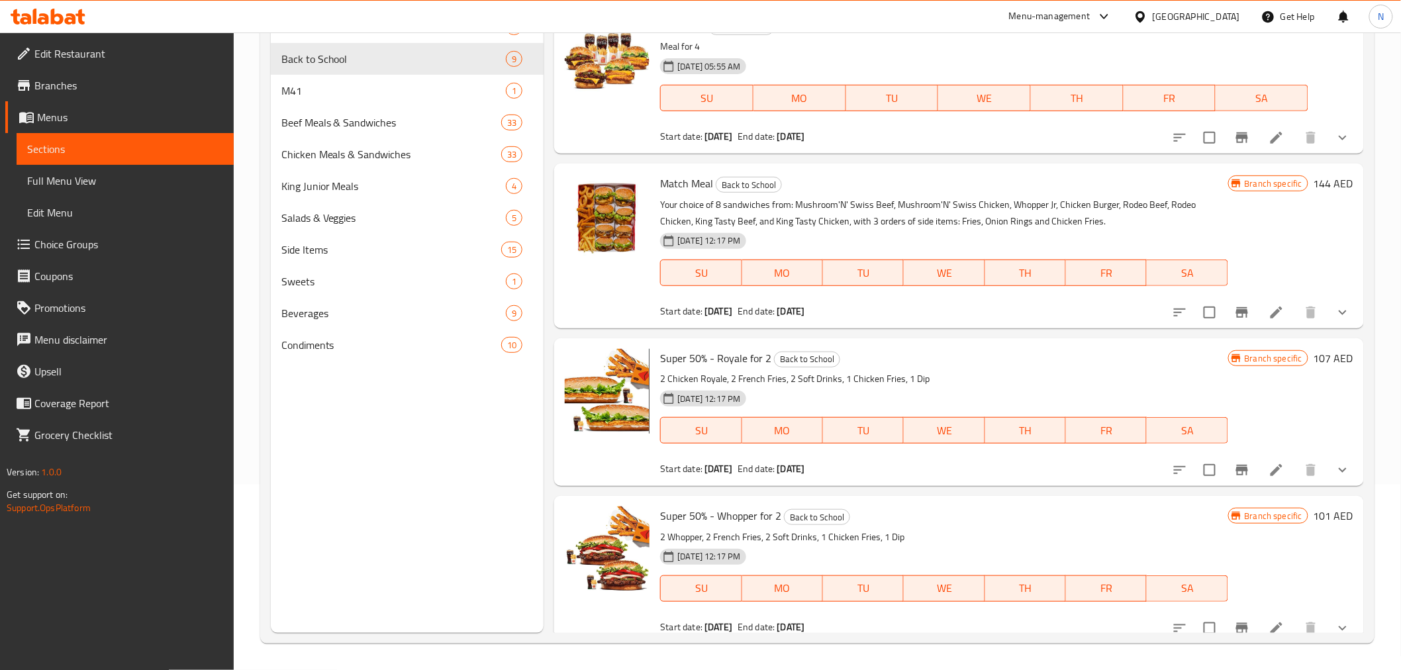
drag, startPoint x: 898, startPoint y: 55, endPoint x: 936, endPoint y: 89, distance: 51.1
click at [898, 55] on div "[DATE] 05:55 AM SU MO TU WE TH FR SA" at bounding box center [984, 88] width 658 height 71
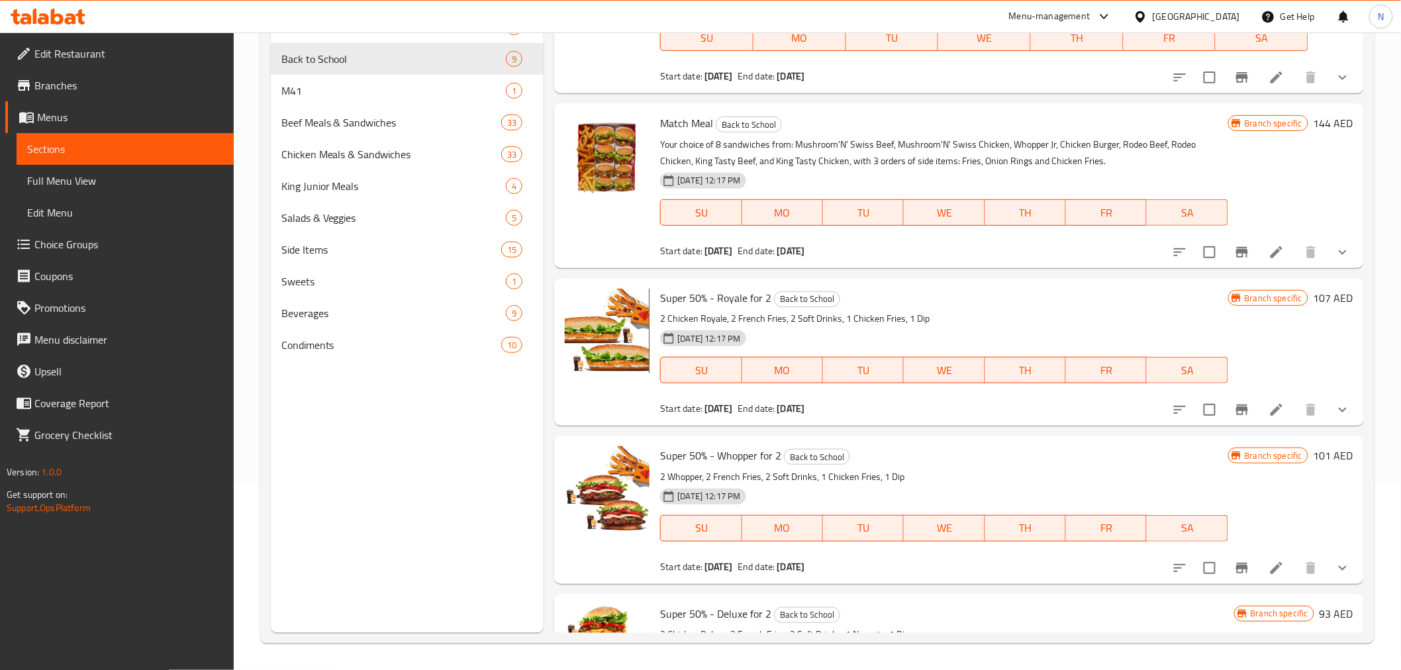
scroll to position [0, 0]
